Goal: Task Accomplishment & Management: Complete application form

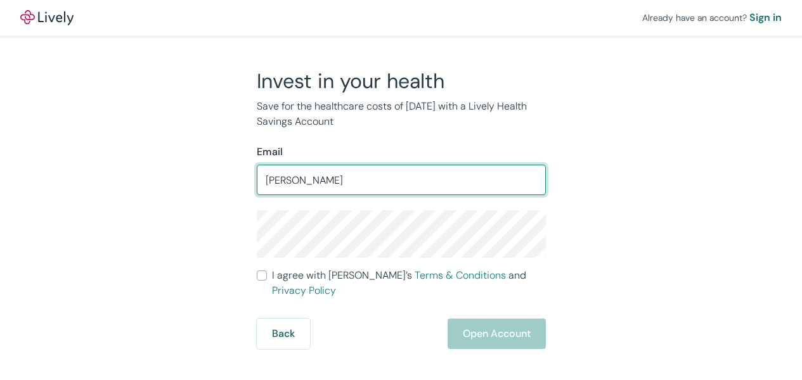
type input "lydiagrove76@gmail.com"
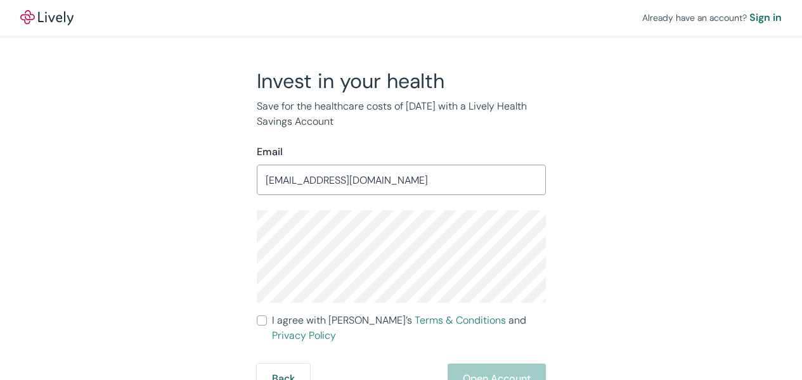
click at [265, 321] on input "I agree with Lively’s Terms & Conditions and Privacy Policy" at bounding box center [262, 321] width 10 height 10
checkbox input "true"
click at [492, 364] on button "Open Account" at bounding box center [496, 379] width 98 height 30
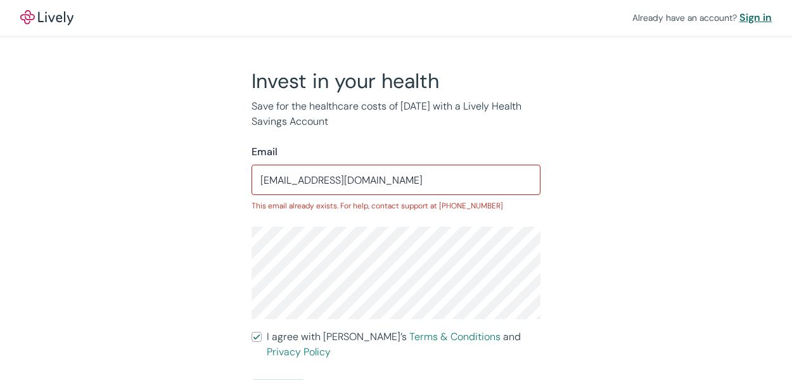
click at [761, 18] on div "Sign in" at bounding box center [755, 17] width 32 height 15
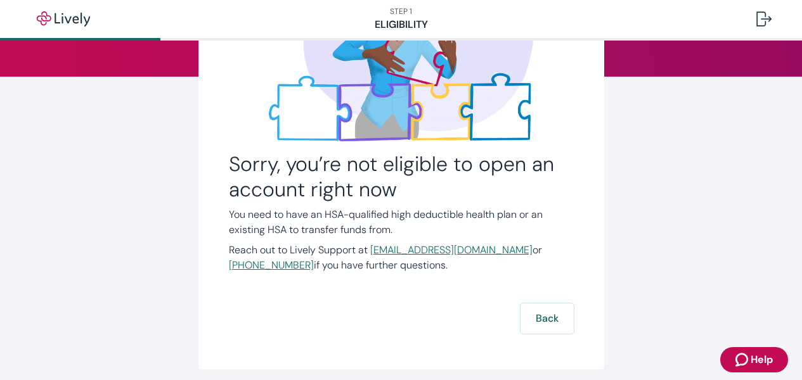
scroll to position [155, 0]
